Goal: Transaction & Acquisition: Purchase product/service

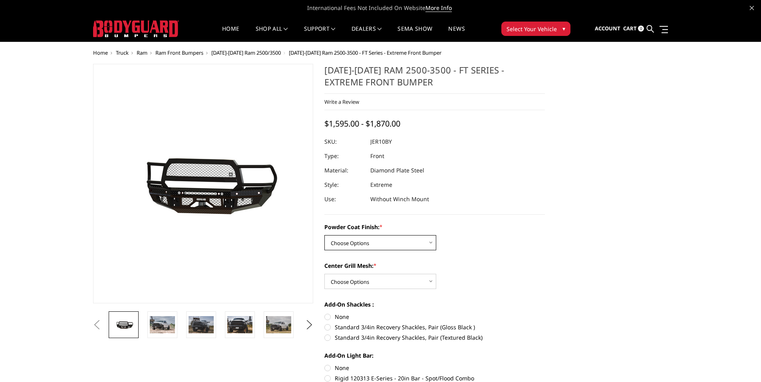
click at [352, 242] on select "Choose Options Bare Metal Gloss Black Powder Coat Textured Black Powder Coat" at bounding box center [380, 242] width 112 height 15
click at [324, 235] on select "Choose Options Bare Metal Gloss Black Powder Coat Textured Black Powder Coat" at bounding box center [380, 242] width 112 height 15
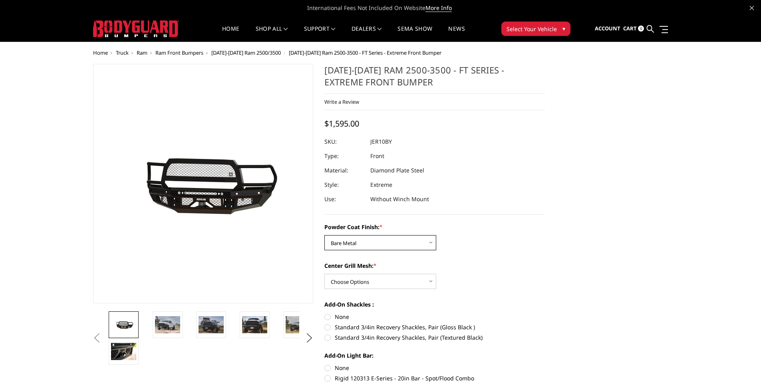
click at [348, 240] on select "Choose Options Bare Metal Gloss Black Powder Coat Textured Black Powder Coat" at bounding box center [380, 242] width 112 height 15
select select "3229"
click at [324, 235] on select "Choose Options Bare Metal Gloss Black Powder Coat Textured Black Powder Coat" at bounding box center [380, 242] width 112 height 15
click at [340, 281] on select "Choose Options WITH Expanded Metal in Center Grill WITHOUT Expanded Metal in Ce…" at bounding box center [380, 281] width 112 height 15
select select "3231"
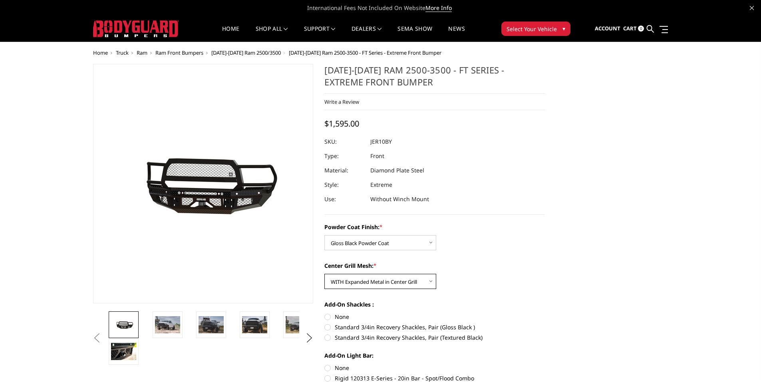
click at [324, 274] on select "Choose Options WITH Expanded Metal in Center Grill WITHOUT Expanded Metal in Ce…" at bounding box center [380, 281] width 112 height 15
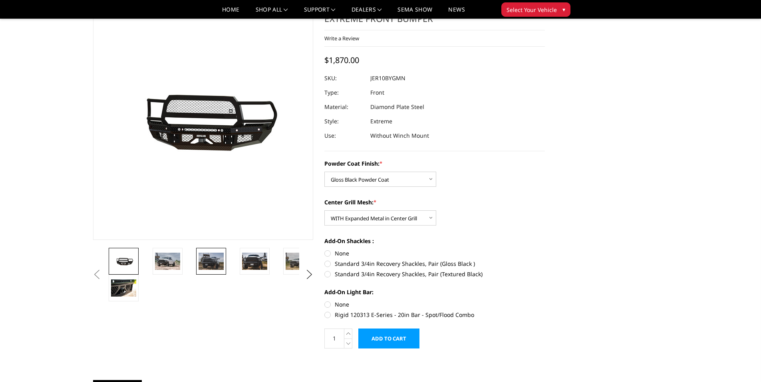
click at [211, 262] on img at bounding box center [211, 261] width 25 height 17
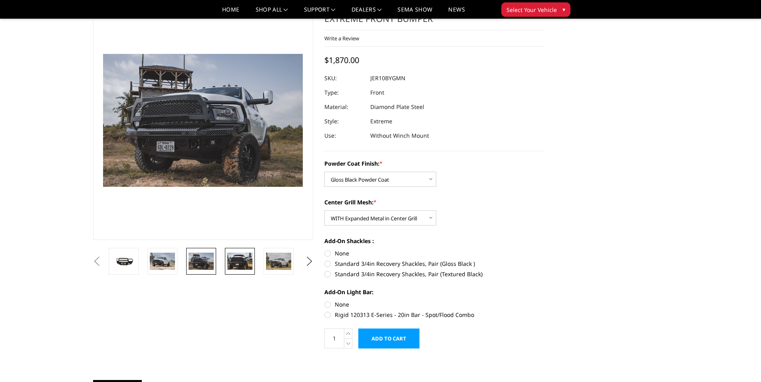
click at [242, 260] on img at bounding box center [239, 261] width 25 height 17
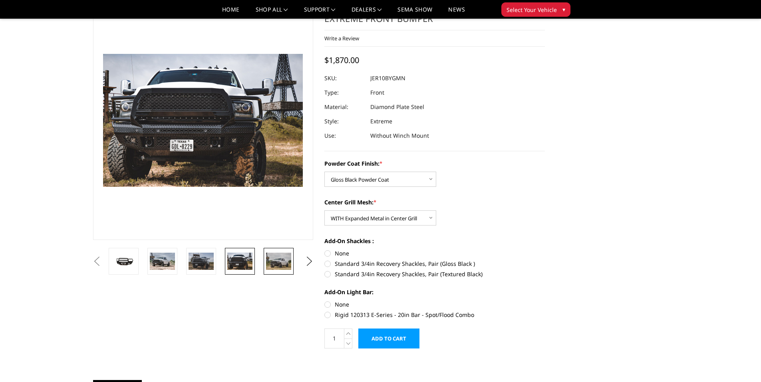
click at [282, 259] on img at bounding box center [278, 261] width 25 height 17
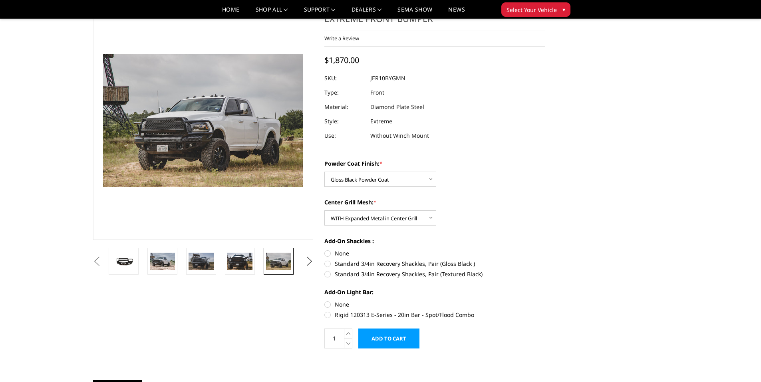
click at [308, 260] on button "Next" at bounding box center [309, 262] width 12 height 12
click at [282, 260] on img at bounding box center [278, 261] width 25 height 17
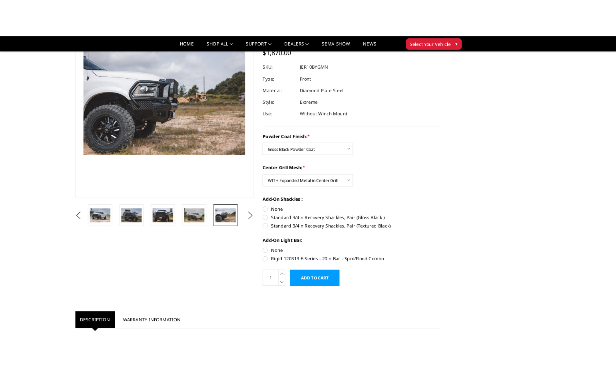
scroll to position [120, 0]
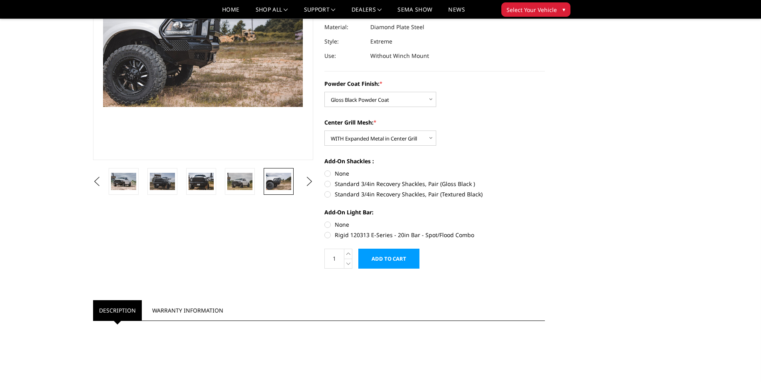
click at [328, 234] on label "Rigid 120313 E-Series - 20in Bar - Spot/Flood Combo" at bounding box center [434, 235] width 221 height 8
click at [545, 221] on input "Rigid 120313 E-Series - 20in Bar - Spot/Flood Combo" at bounding box center [545, 221] width 0 height 0
radio input "true"
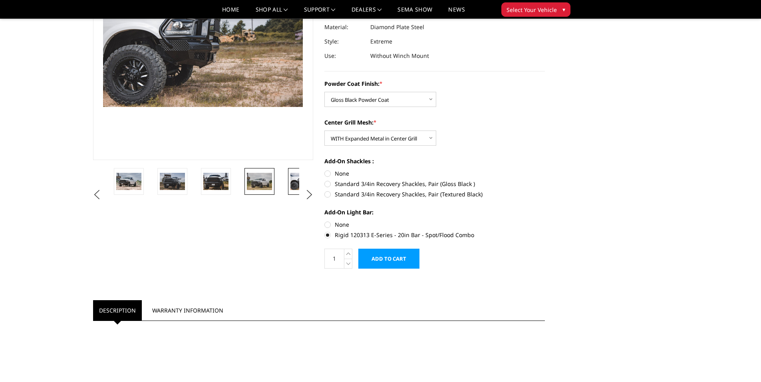
click at [260, 182] on img at bounding box center [259, 181] width 25 height 17
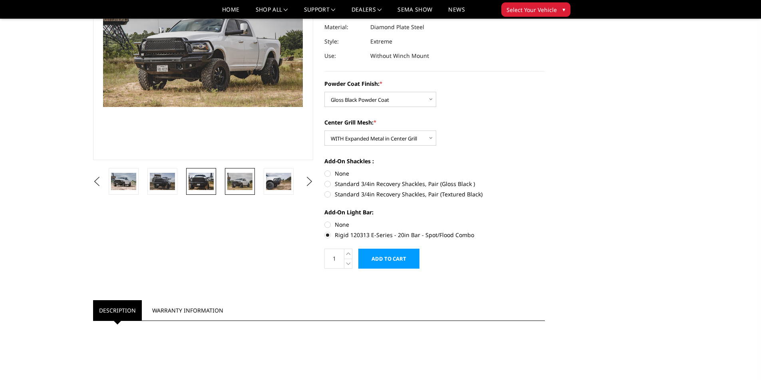
click at [206, 181] on img at bounding box center [201, 181] width 25 height 17
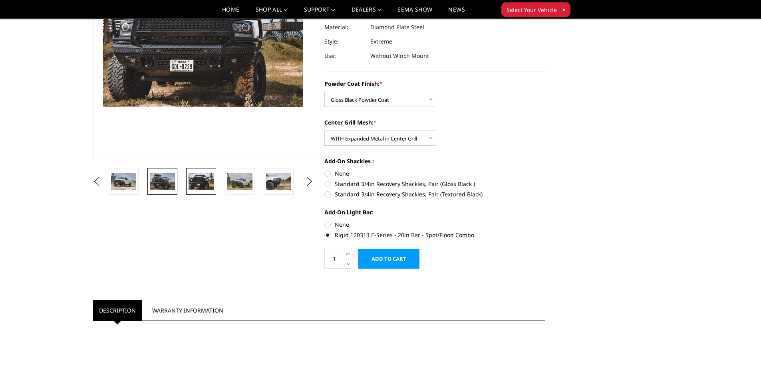
click at [160, 179] on img at bounding box center [162, 181] width 25 height 17
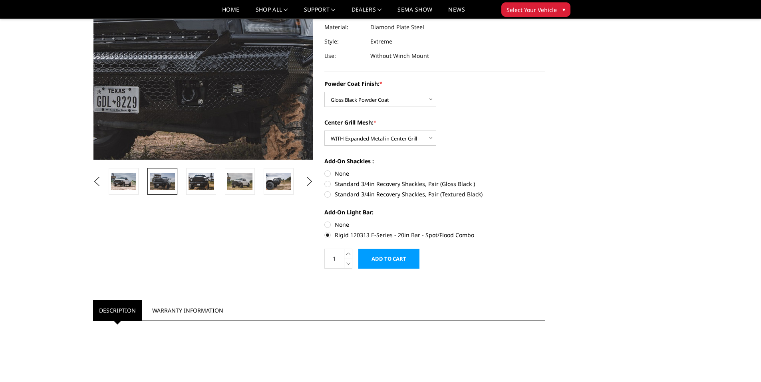
drag, startPoint x: 185, startPoint y: 41, endPoint x: 196, endPoint y: 58, distance: 20.4
click at [196, 58] on img at bounding box center [212, 32] width 511 height 341
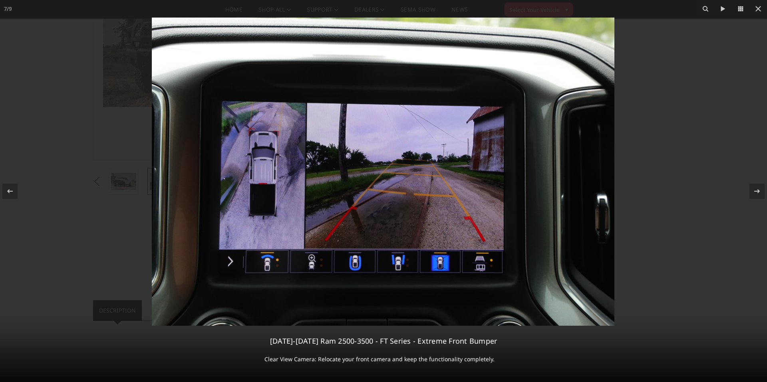
click at [404, 265] on img at bounding box center [383, 172] width 463 height 308
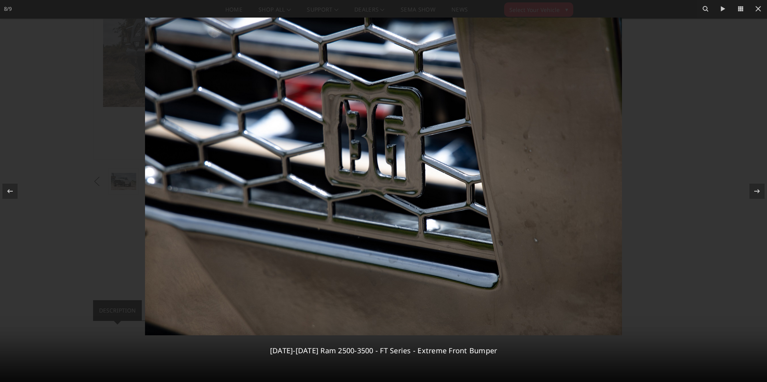
click at [396, 234] on img at bounding box center [383, 177] width 477 height 318
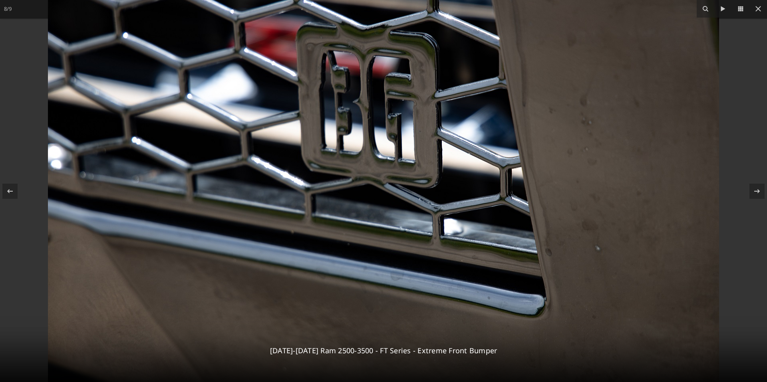
drag, startPoint x: 397, startPoint y: 233, endPoint x: 401, endPoint y: 243, distance: 10.9
click at [401, 243] on img at bounding box center [383, 158] width 671 height 447
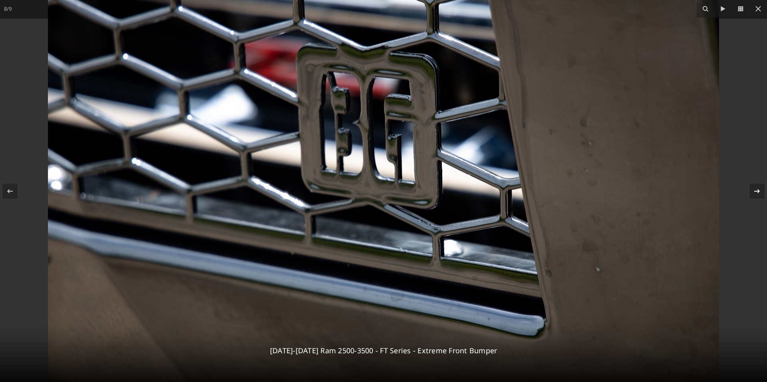
click at [757, 190] on icon at bounding box center [757, 191] width 6 height 4
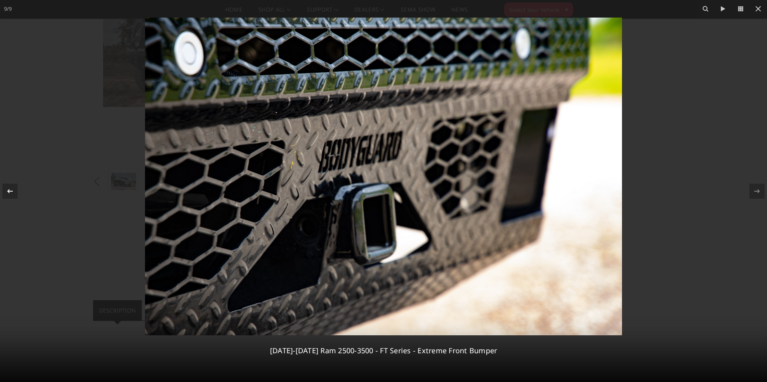
click at [11, 189] on icon at bounding box center [10, 192] width 10 height 10
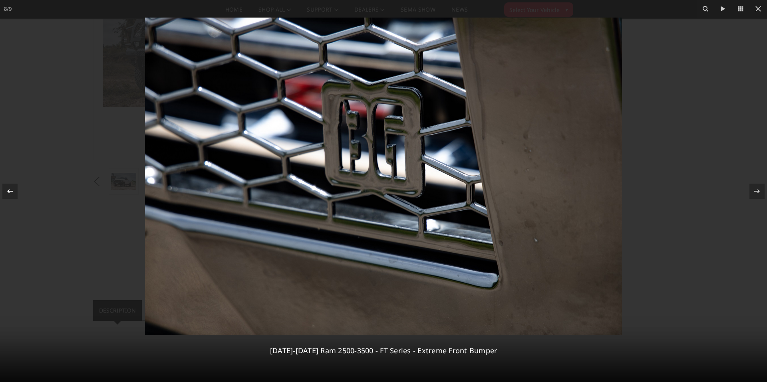
click at [9, 190] on icon at bounding box center [10, 191] width 6 height 4
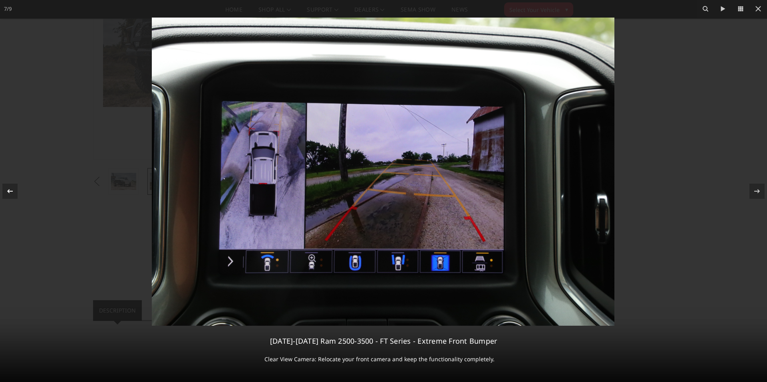
click at [9, 189] on icon at bounding box center [10, 192] width 10 height 10
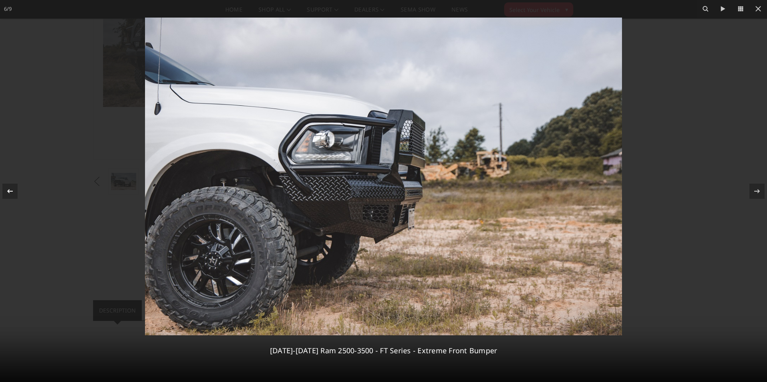
click at [10, 189] on icon at bounding box center [10, 192] width 10 height 10
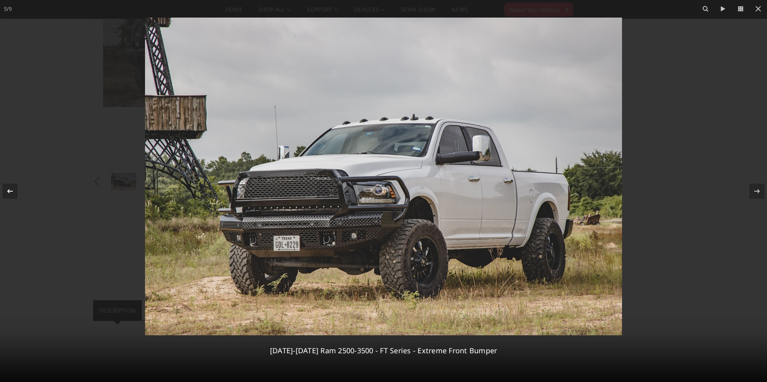
click at [14, 188] on div "5 / 9 2010-2018 Ram 2500-3500 - FT Series - Extreme Front Bumper" at bounding box center [383, 191] width 767 height 382
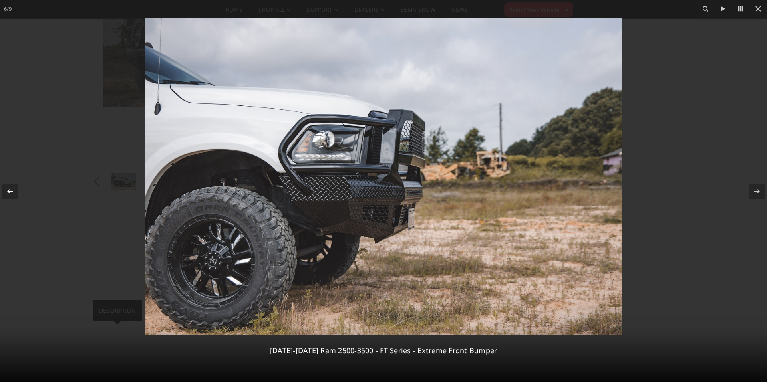
click at [12, 189] on icon at bounding box center [10, 192] width 10 height 10
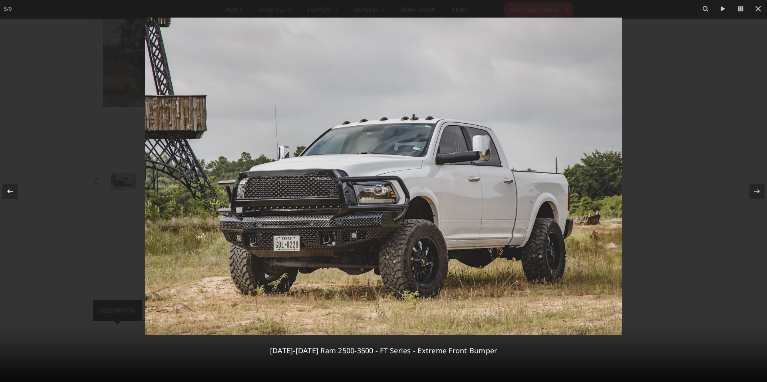
click at [15, 188] on div at bounding box center [9, 191] width 15 height 15
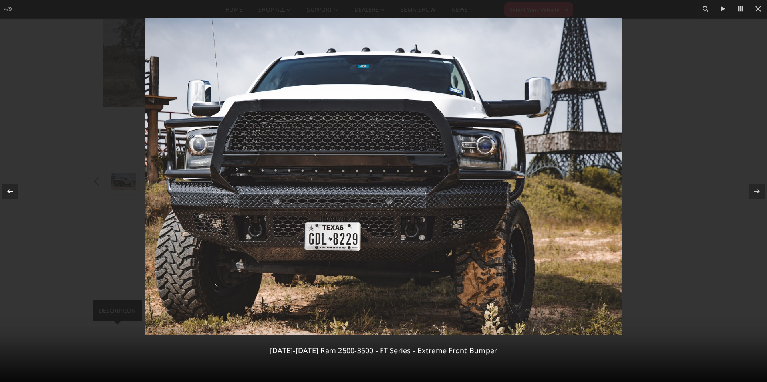
click at [15, 188] on div at bounding box center [9, 191] width 15 height 15
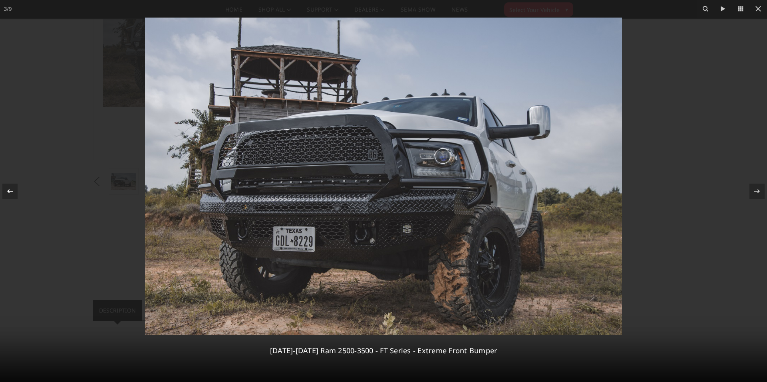
click at [15, 188] on div at bounding box center [9, 191] width 15 height 15
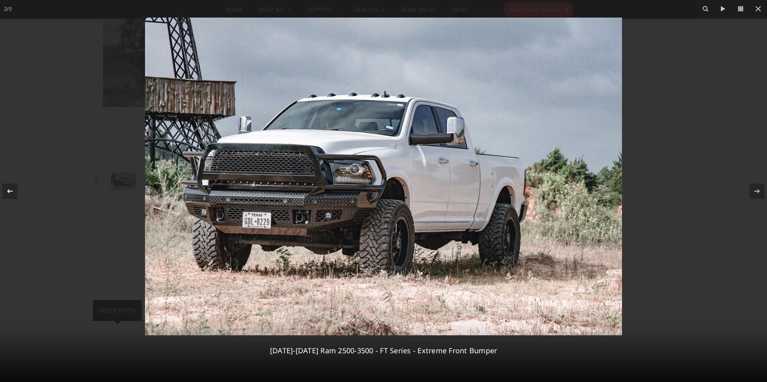
click at [15, 188] on div at bounding box center [9, 191] width 15 height 15
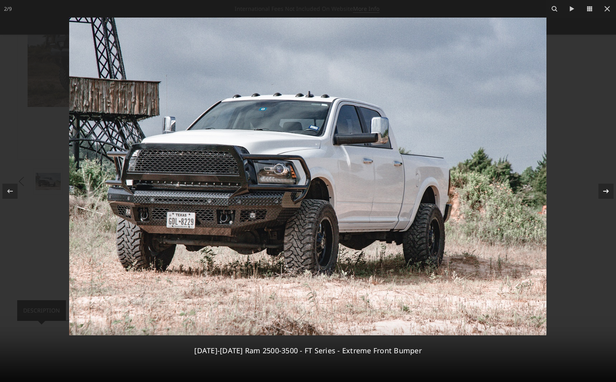
click at [607, 191] on icon at bounding box center [606, 191] width 6 height 4
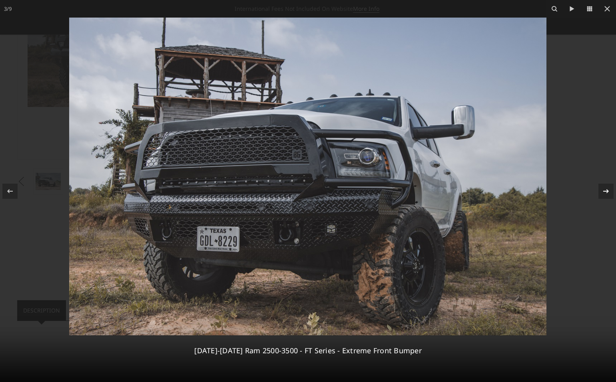
click at [607, 191] on icon at bounding box center [606, 191] width 6 height 4
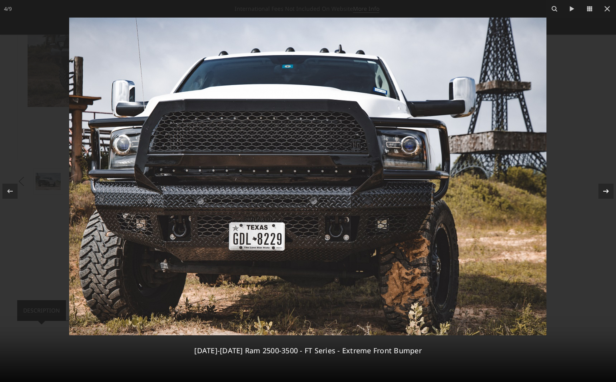
click at [607, 192] on icon at bounding box center [606, 191] width 6 height 4
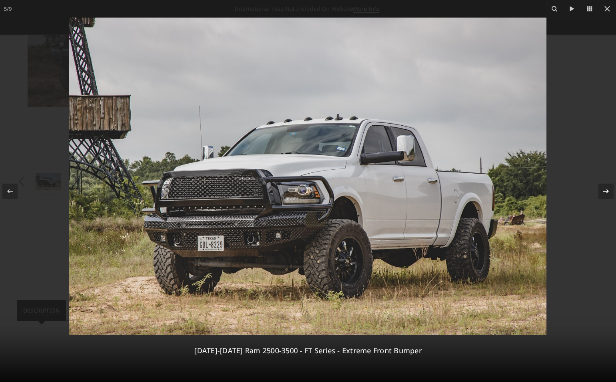
click at [608, 192] on icon at bounding box center [606, 192] width 10 height 10
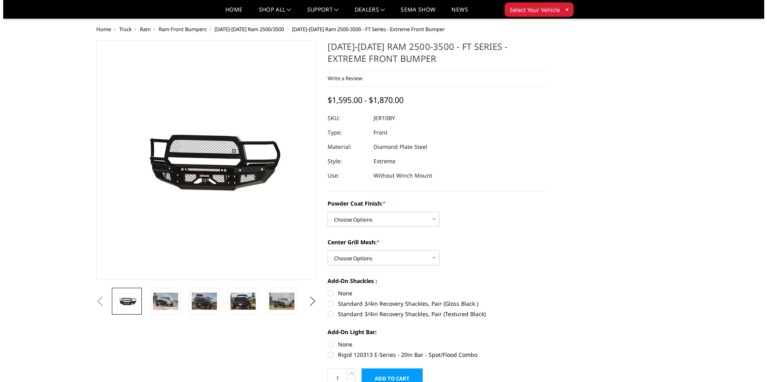
scroll to position [40, 0]
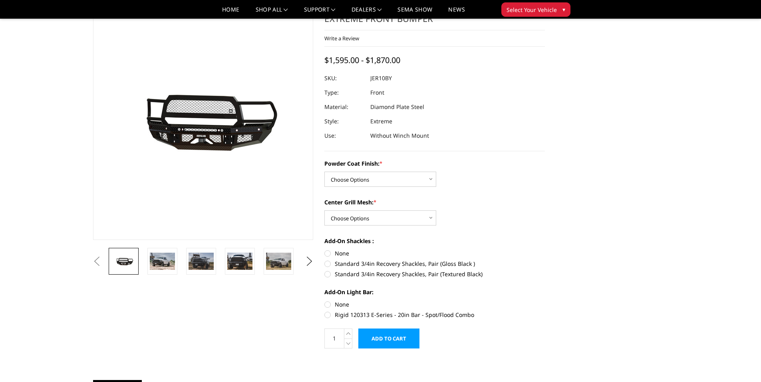
click at [329, 315] on label "Rigid 120313 E-Series - 20in Bar - Spot/Flood Combo" at bounding box center [434, 315] width 221 height 8
click at [545, 301] on input "Rigid 120313 E-Series - 20in Bar - Spot/Flood Combo" at bounding box center [545, 300] width 0 height 0
radio input "true"
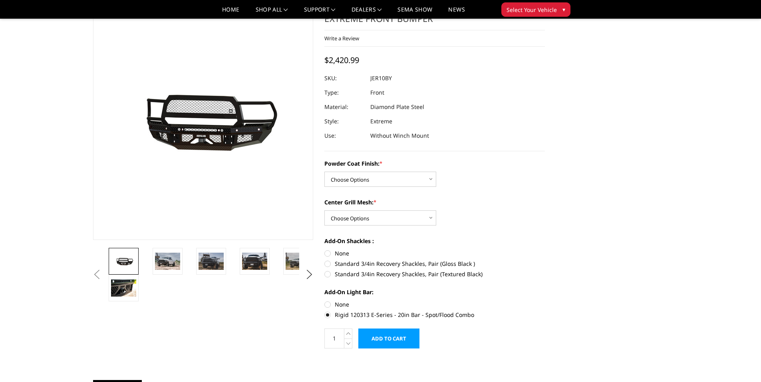
click at [382, 339] on input "Add to Cart" at bounding box center [388, 339] width 61 height 20
click at [344, 177] on select "Choose Options Bare Metal Gloss Black Powder Coat Textured Black Powder Coat" at bounding box center [380, 179] width 112 height 15
select select "3230"
click at [324, 172] on select "Choose Options Bare Metal Gloss Black Powder Coat Textured Black Powder Coat" at bounding box center [380, 179] width 112 height 15
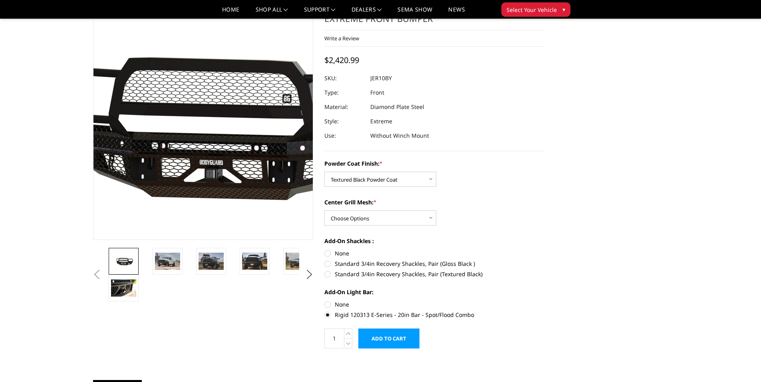
click at [194, 157] on img at bounding box center [215, 122] width 511 height 229
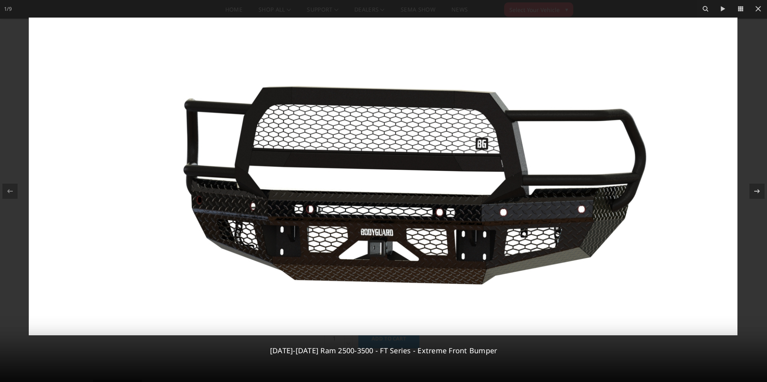
click at [397, 178] on img at bounding box center [383, 177] width 709 height 318
